Goal: Information Seeking & Learning: Learn about a topic

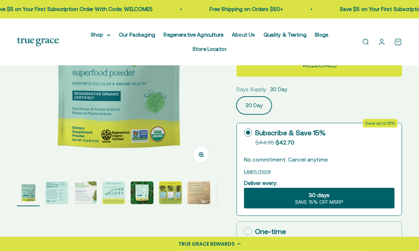
scroll to position [114, 0]
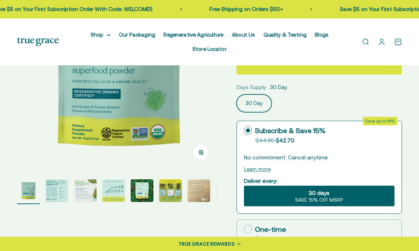
click at [55, 193] on img "Go to item 2" at bounding box center [56, 190] width 23 height 23
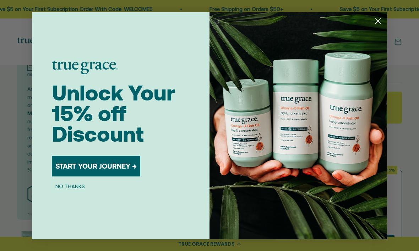
scroll to position [63, 0]
click at [377, 27] on circle "Close dialog" at bounding box center [378, 21] width 12 height 12
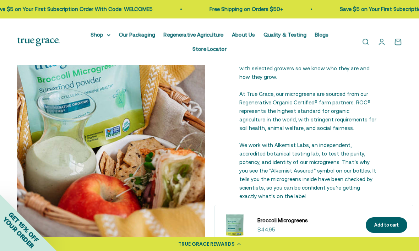
scroll to position [779, 0]
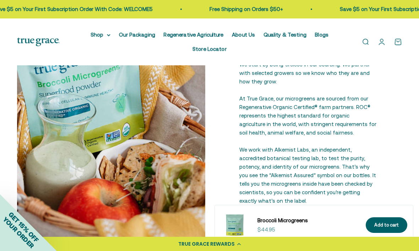
click at [108, 37] on summary "Shop" at bounding box center [100, 35] width 20 height 9
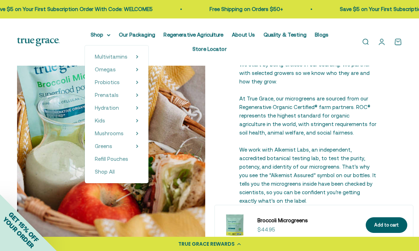
click at [131, 147] on summary "Greens" at bounding box center [117, 146] width 44 height 9
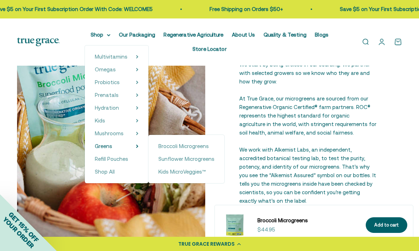
click at [197, 175] on span "Kids MicroVeggies™" at bounding box center [182, 171] width 48 height 6
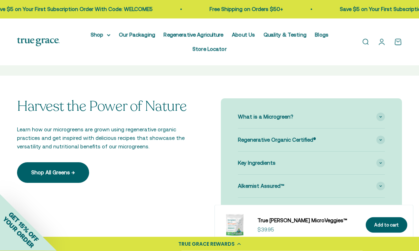
scroll to position [458, 0]
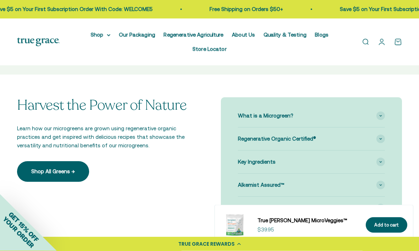
click at [388, 139] on div "What is a Microgreen? You may have seen a microgreen before, most likely used a…" at bounding box center [311, 162] width 181 height 129
click at [383, 158] on span at bounding box center [380, 162] width 9 height 9
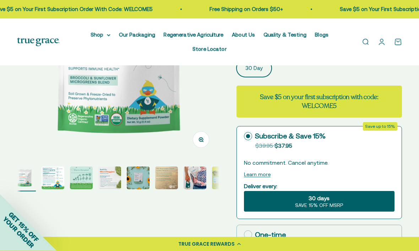
click at [54, 178] on img "Go to item 2" at bounding box center [53, 178] width 23 height 23
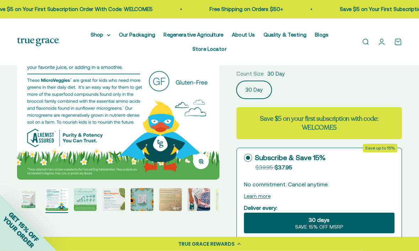
scroll to position [105, 0]
click at [89, 205] on img "Go to item 3" at bounding box center [85, 199] width 23 height 23
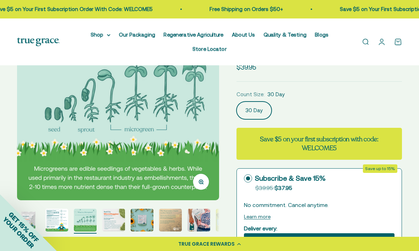
scroll to position [83, 0]
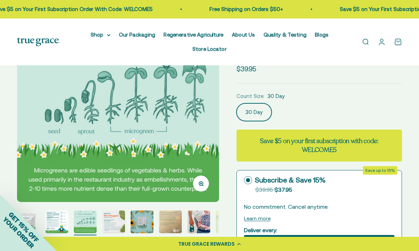
click at [120, 220] on img "Go to item 4" at bounding box center [113, 221] width 23 height 23
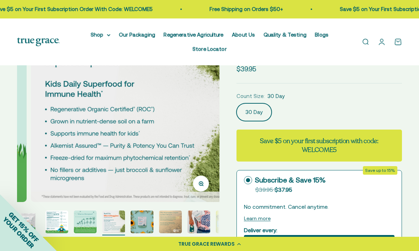
scroll to position [0, 619]
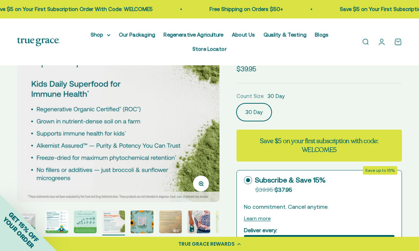
click at [139, 216] on img "Go to item 5" at bounding box center [142, 221] width 23 height 23
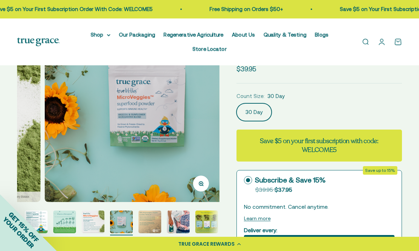
scroll to position [0, 825]
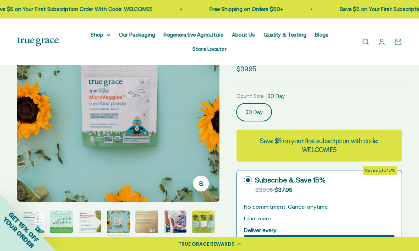
click at [152, 222] on img "Go to item 6" at bounding box center [146, 221] width 23 height 23
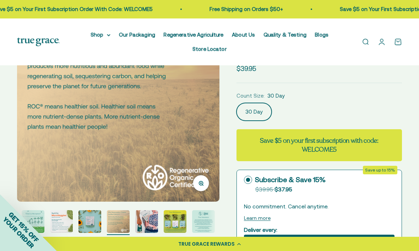
scroll to position [85, 0]
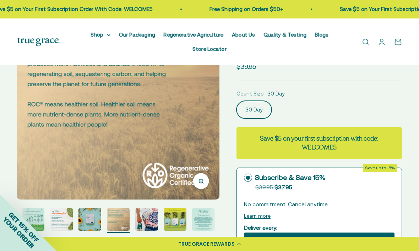
click at [176, 223] on img "Go to item 8" at bounding box center [175, 219] width 23 height 23
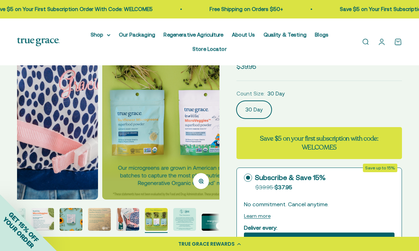
scroll to position [0, 1445]
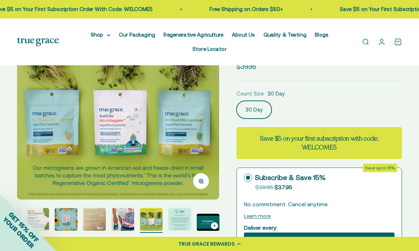
click at [183, 220] on img "Go to item 9" at bounding box center [179, 219] width 23 height 23
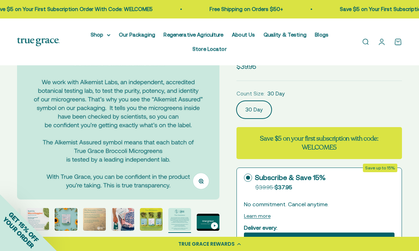
click at [206, 223] on img "Go to item 10" at bounding box center [208, 222] width 23 height 17
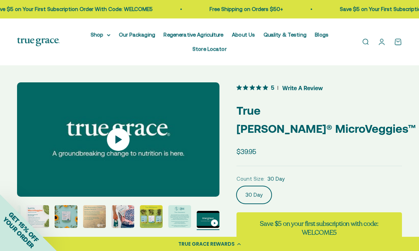
click at [107, 35] on icon at bounding box center [108, 34] width 3 height 1
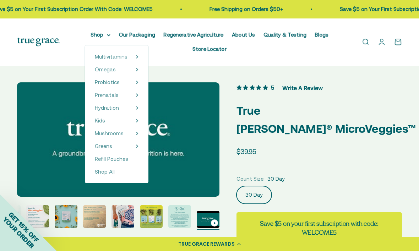
click at [127, 137] on summary "Mushrooms" at bounding box center [117, 133] width 44 height 9
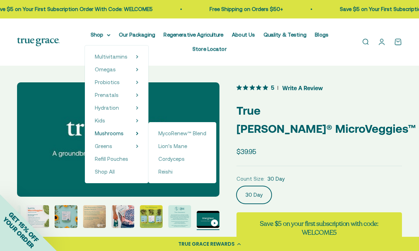
click at [195, 133] on span "MycoRenew™ Blend" at bounding box center [182, 133] width 48 height 6
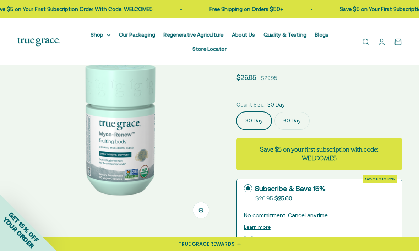
click at [82, 245] on img "Go to item 3" at bounding box center [85, 248] width 23 height 23
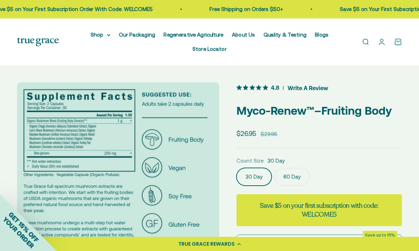
click at [107, 36] on icon at bounding box center [108, 34] width 3 height 1
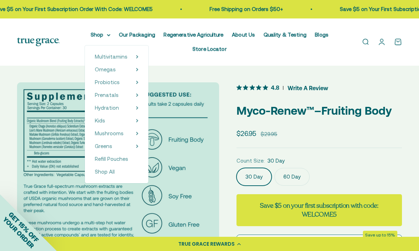
click at [130, 144] on summary "Greens" at bounding box center [117, 146] width 44 height 9
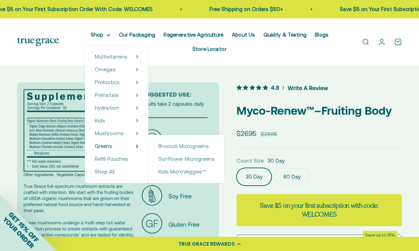
click at [123, 160] on span "Refill Pouches" at bounding box center [111, 159] width 33 height 6
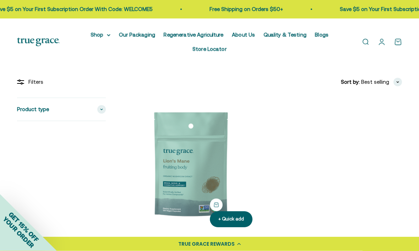
scroll to position [98, 0]
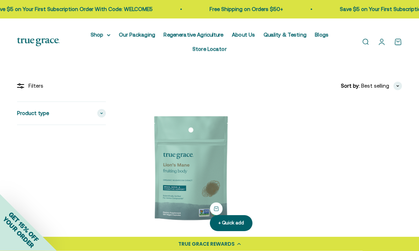
click at [109, 37] on summary "Shop" at bounding box center [100, 35] width 20 height 9
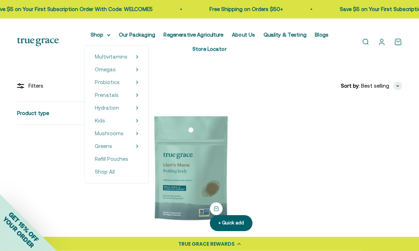
scroll to position [99, 0]
click at [132, 146] on summary "Greens" at bounding box center [117, 146] width 44 height 9
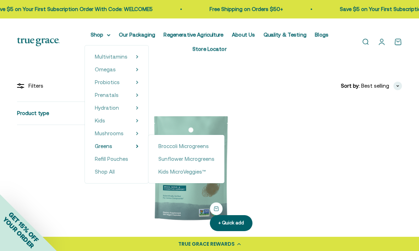
click at [199, 143] on span "Broccoli Microgreens" at bounding box center [183, 146] width 50 height 6
click at [197, 144] on span "Broccoli Microgreens" at bounding box center [183, 146] width 50 height 6
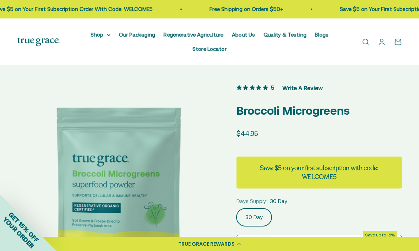
click at [284, 214] on div "30 Day" at bounding box center [318, 217] width 165 height 18
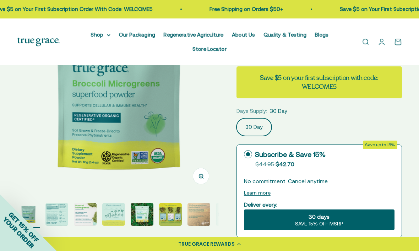
scroll to position [94, 0]
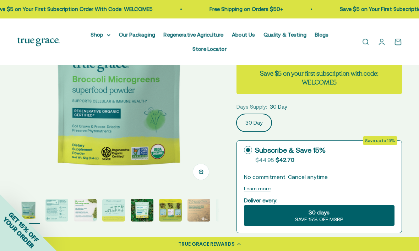
click at [54, 207] on img "Go to item 2" at bounding box center [56, 210] width 23 height 23
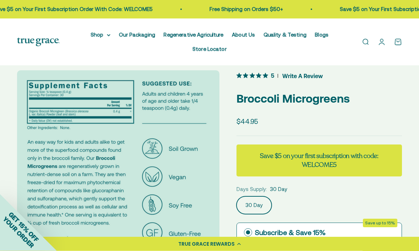
scroll to position [0, 0]
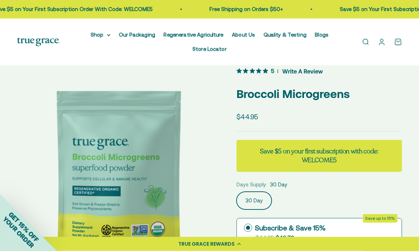
scroll to position [17, 0]
click at [107, 35] on icon at bounding box center [109, 35] width 4 height 2
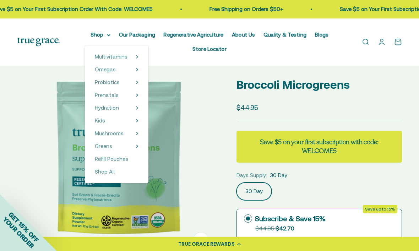
scroll to position [0, 0]
